Goal: Transaction & Acquisition: Purchase product/service

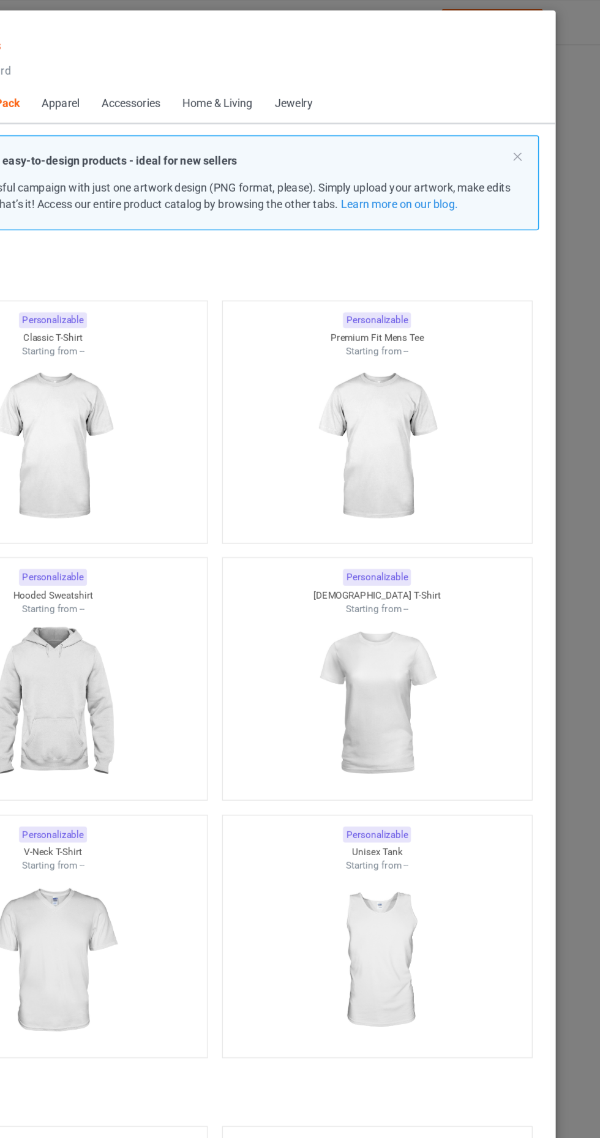
click at [219, 279] on img at bounding box center [174, 346] width 110 height 137
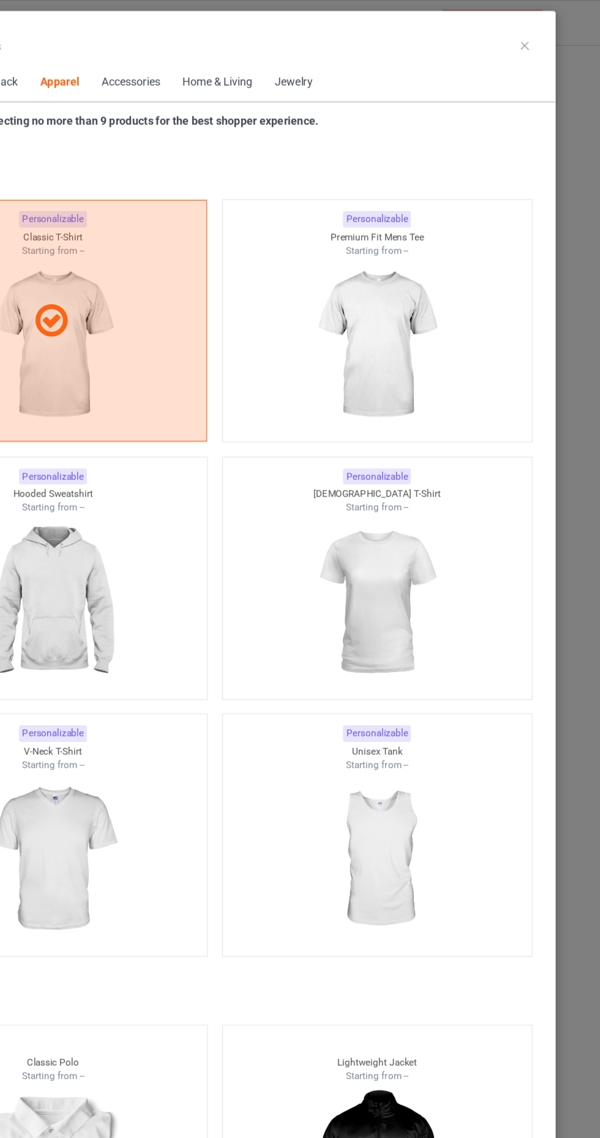
click at [539, 35] on icon at bounding box center [540, 35] width 6 height 6
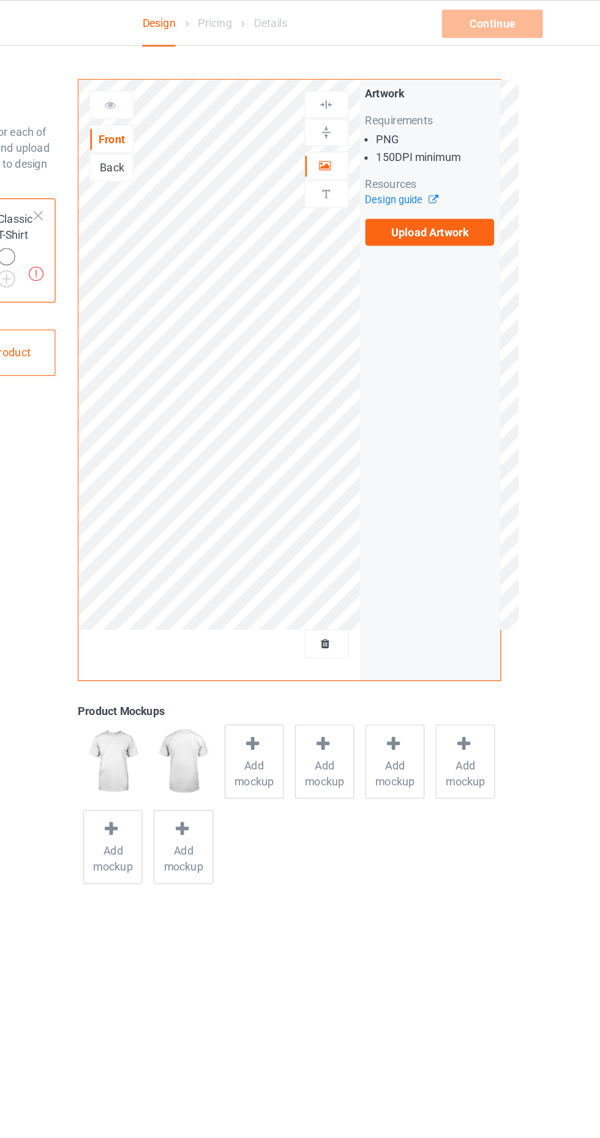
click at [498, 180] on label "Upload Artwork" at bounding box center [466, 180] width 100 height 21
click at [0, 0] on input "Upload Artwork" at bounding box center [0, 0] width 0 height 0
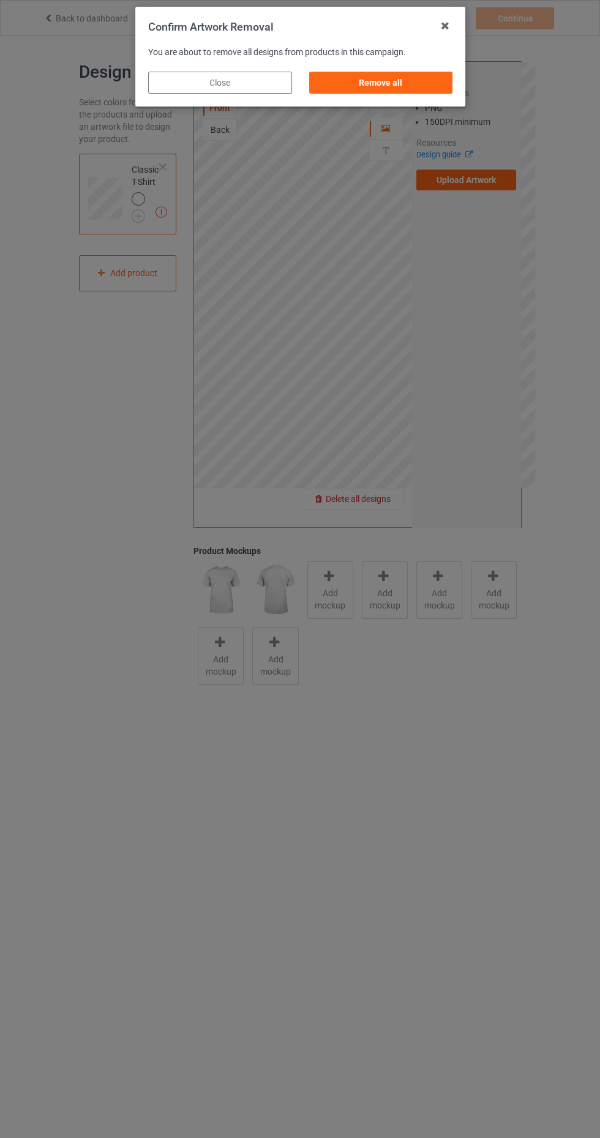
click at [371, 90] on div "Remove all" at bounding box center [381, 83] width 144 height 22
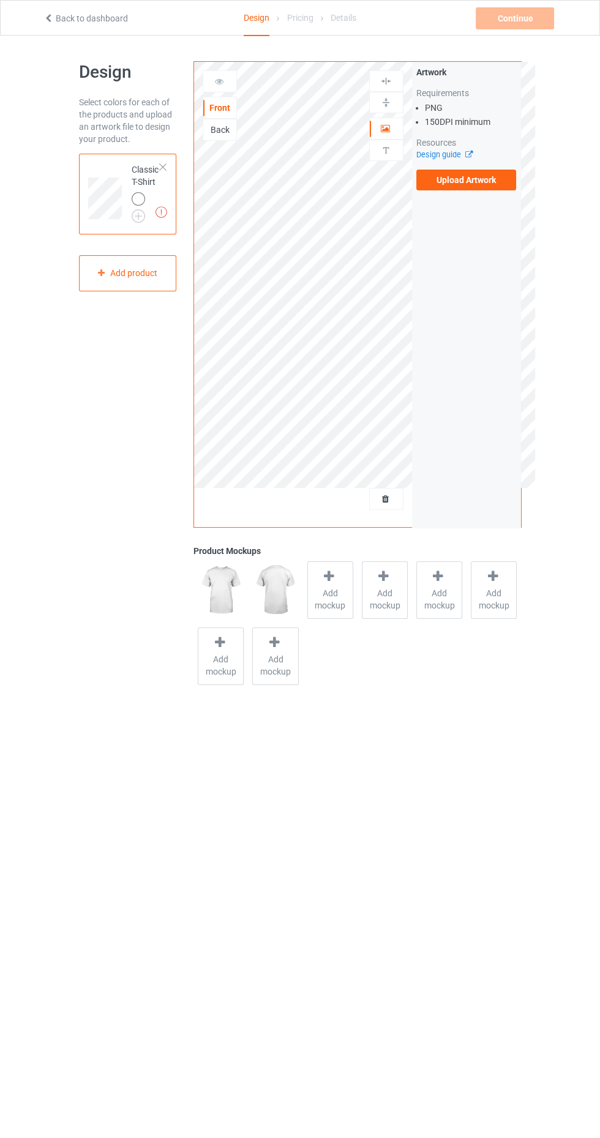
click at [77, 18] on link "Back to dashboard" at bounding box center [85, 18] width 84 height 10
